Goal: Information Seeking & Learning: Compare options

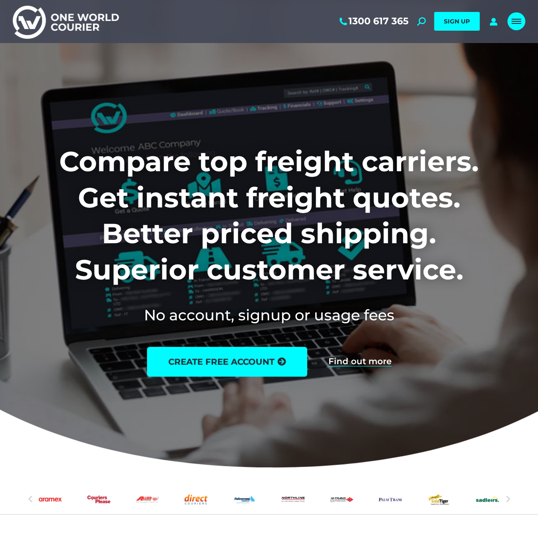
click at [514, 26] on link "Mobile menu icon" at bounding box center [517, 21] width 18 height 18
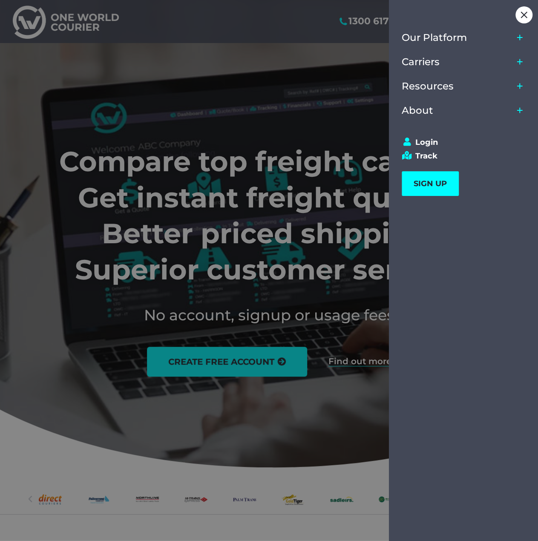
click at [521, 113] on icon "Main Menu" at bounding box center [520, 110] width 7 height 7
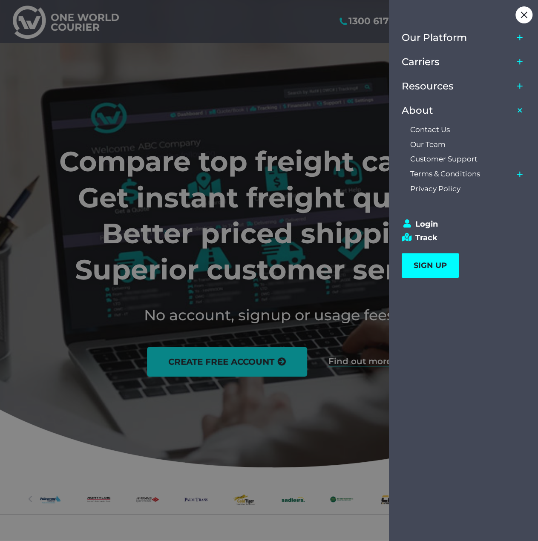
click at [521, 84] on icon "Main Menu" at bounding box center [520, 86] width 7 height 7
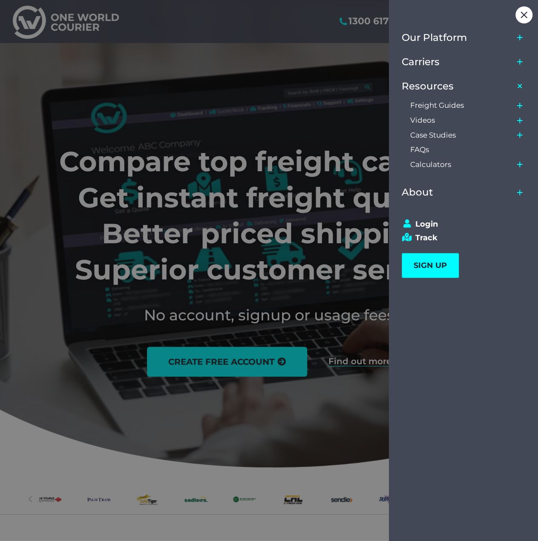
click at [520, 61] on icon "Main Menu" at bounding box center [520, 62] width 6 height 6
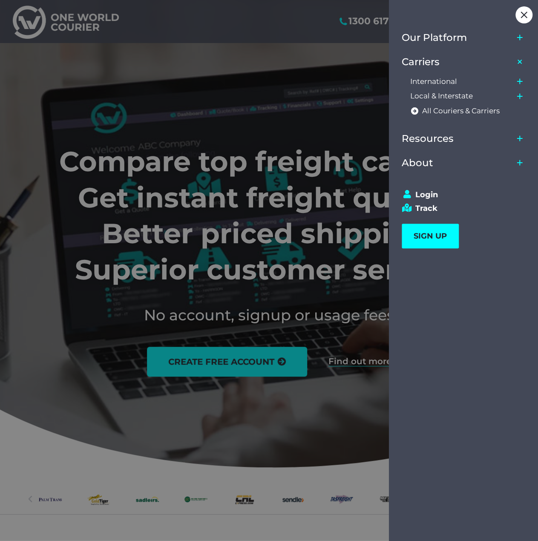
click at [519, 80] on icon "Main Menu" at bounding box center [520, 81] width 7 height 7
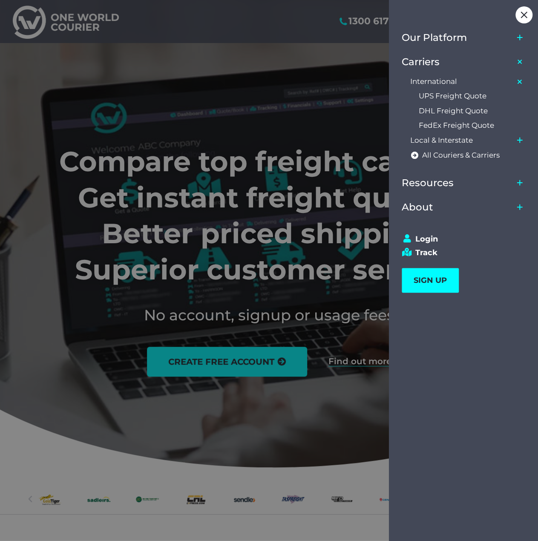
click at [520, 36] on icon "Main Menu" at bounding box center [520, 38] width 6 height 6
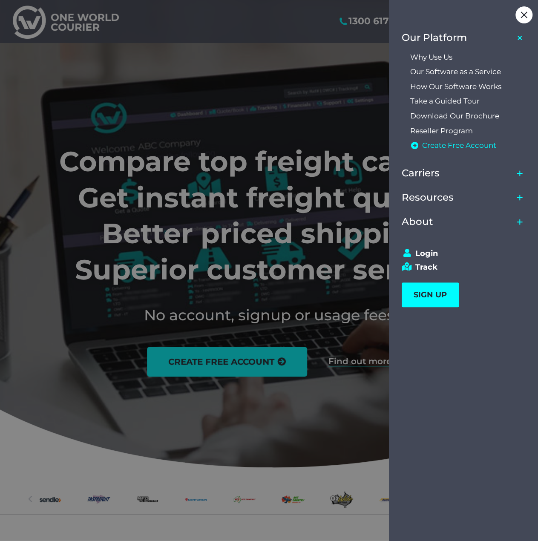
click at [415, 145] on icon "Main Menu" at bounding box center [414, 145] width 9 height 7
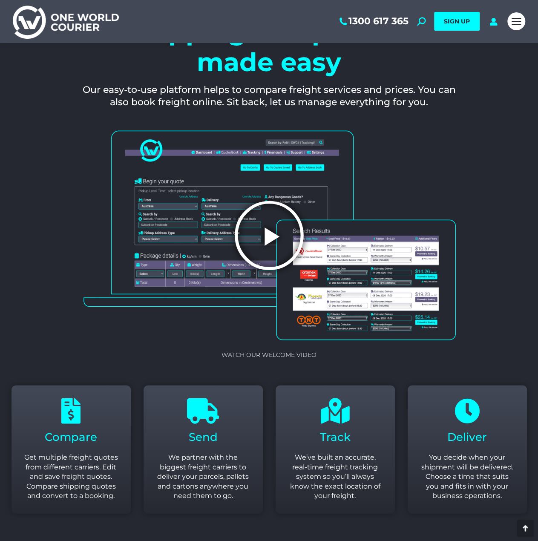
scroll to position [980, 0]
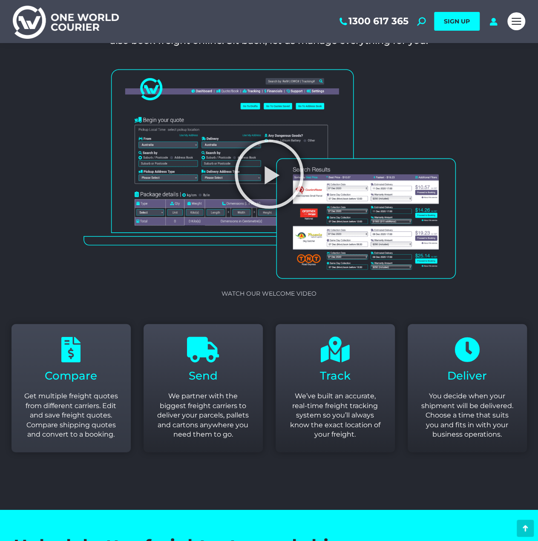
click at [84, 402] on p "Get multiple freight quotes from different carriers. Edit and save freight quot…" at bounding box center [71, 416] width 94 height 48
click at [93, 373] on span "Compare" at bounding box center [71, 376] width 52 height 14
click at [81, 390] on div "Compare Get multiple freight quotes from different carriers. Edit and save frei…" at bounding box center [71, 404] width 94 height 71
click at [82, 391] on div "Compare Get multiple freight quotes from different carriers. Edit and save frei…" at bounding box center [71, 404] width 94 height 71
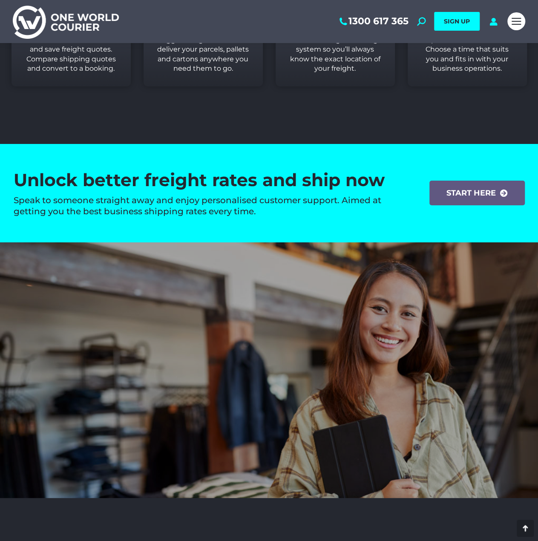
scroll to position [1449, 0]
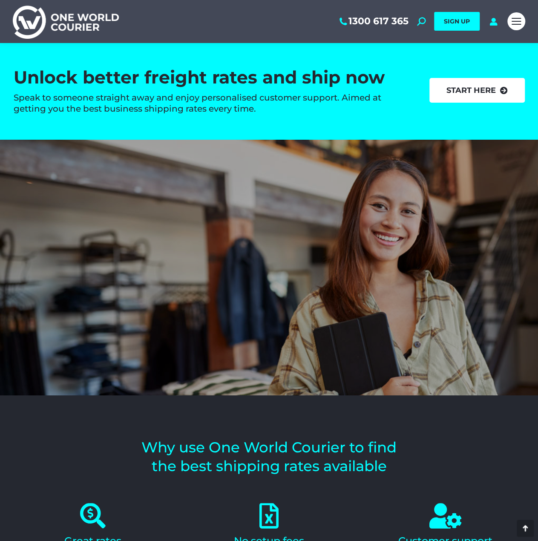
click at [469, 88] on link "start here" at bounding box center [477, 90] width 95 height 25
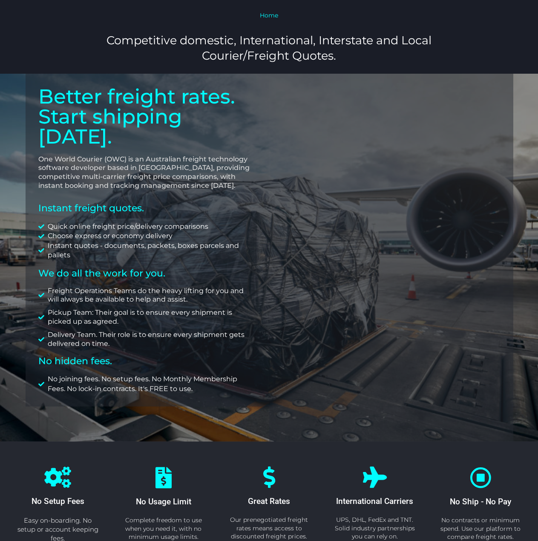
click at [84, 203] on h2 "Instant freight quotes." at bounding box center [147, 208] width 218 height 10
